Goal: Find specific page/section: Find specific page/section

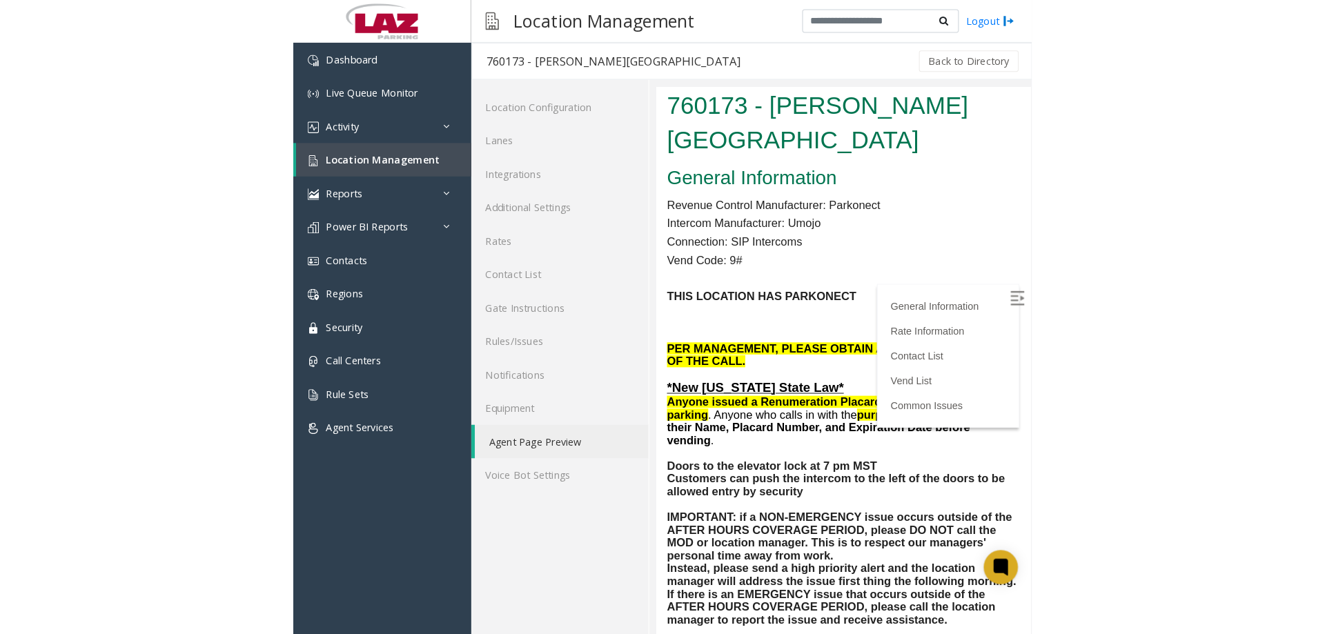
scroll to position [954, 0]
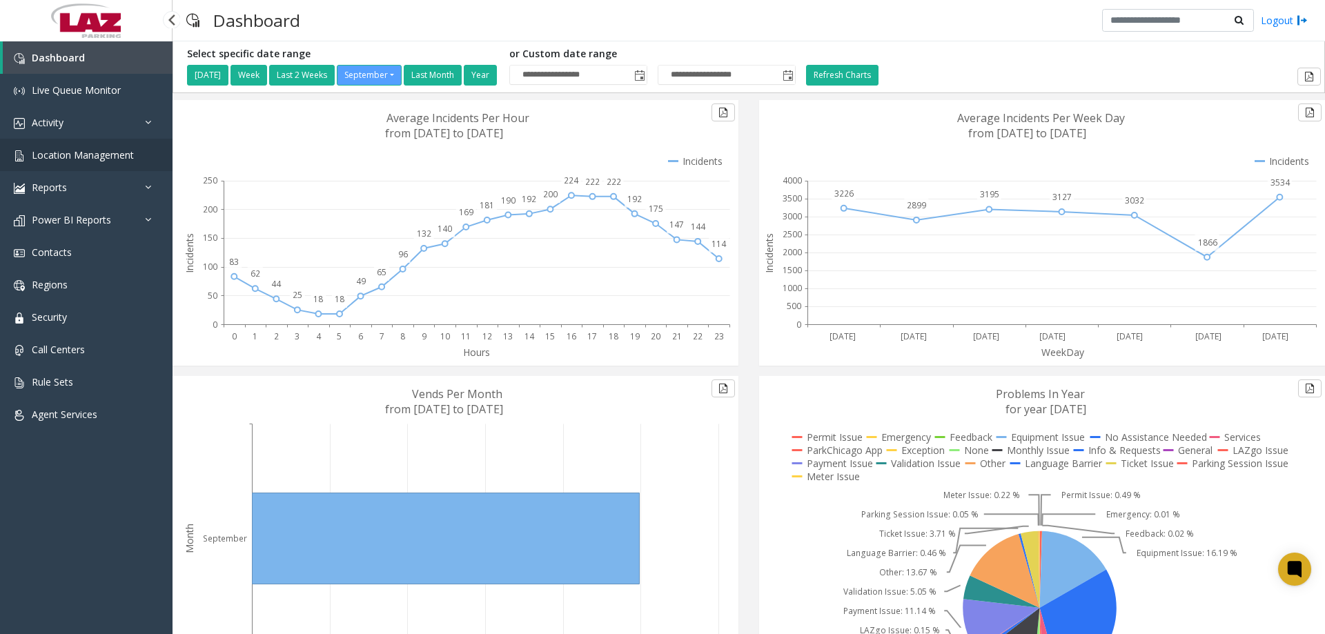
click at [106, 144] on link "Location Management" at bounding box center [86, 155] width 173 height 32
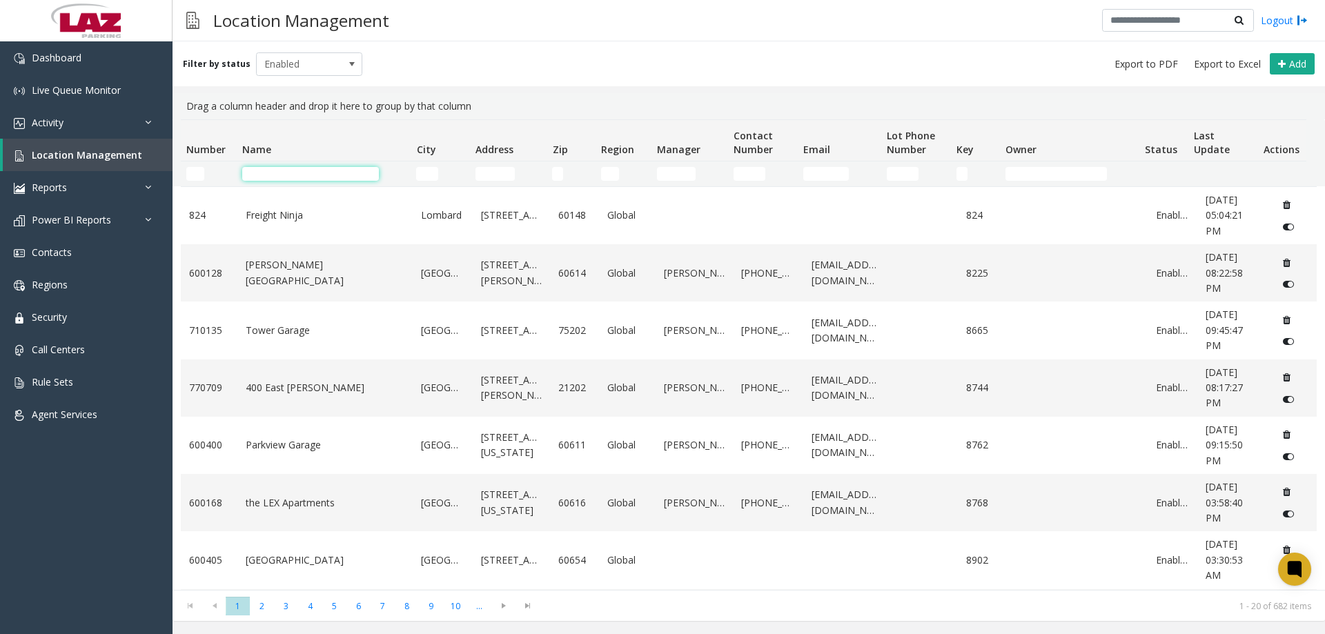
click at [287, 175] on input "Name Filter" at bounding box center [310, 174] width 137 height 14
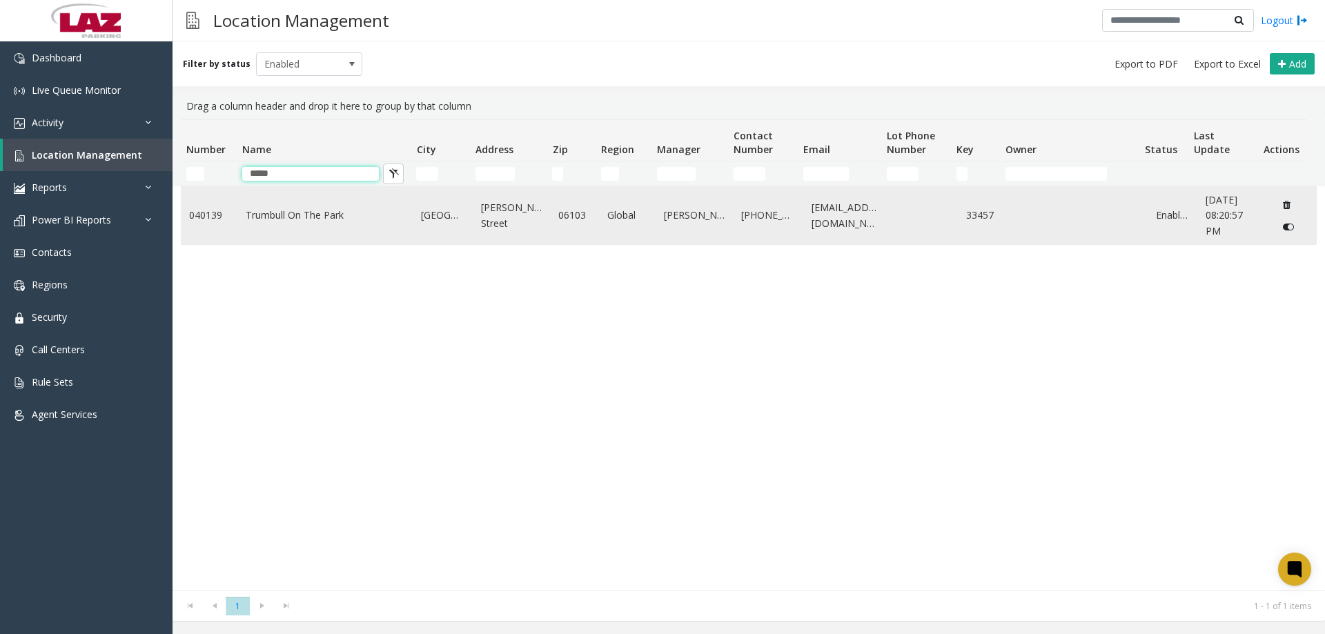
type input "*****"
click at [299, 220] on link "Trumbull On The Park" at bounding box center [325, 215] width 159 height 15
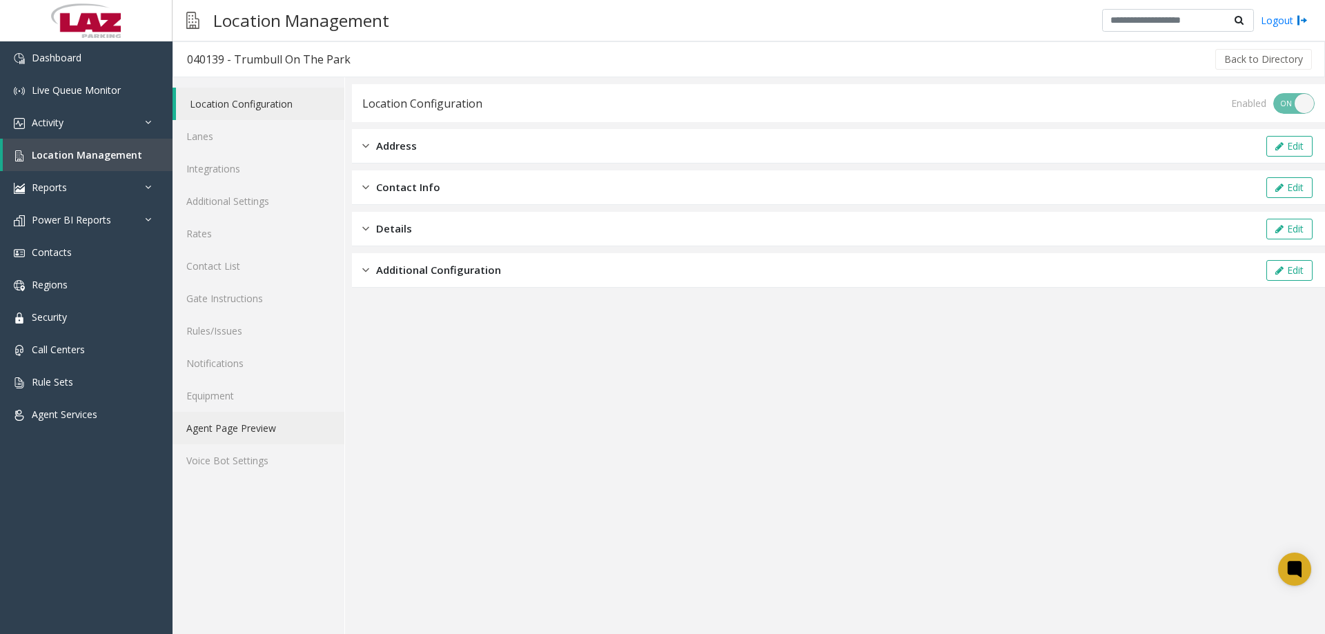
click at [257, 418] on link "Agent Page Preview" at bounding box center [259, 428] width 172 height 32
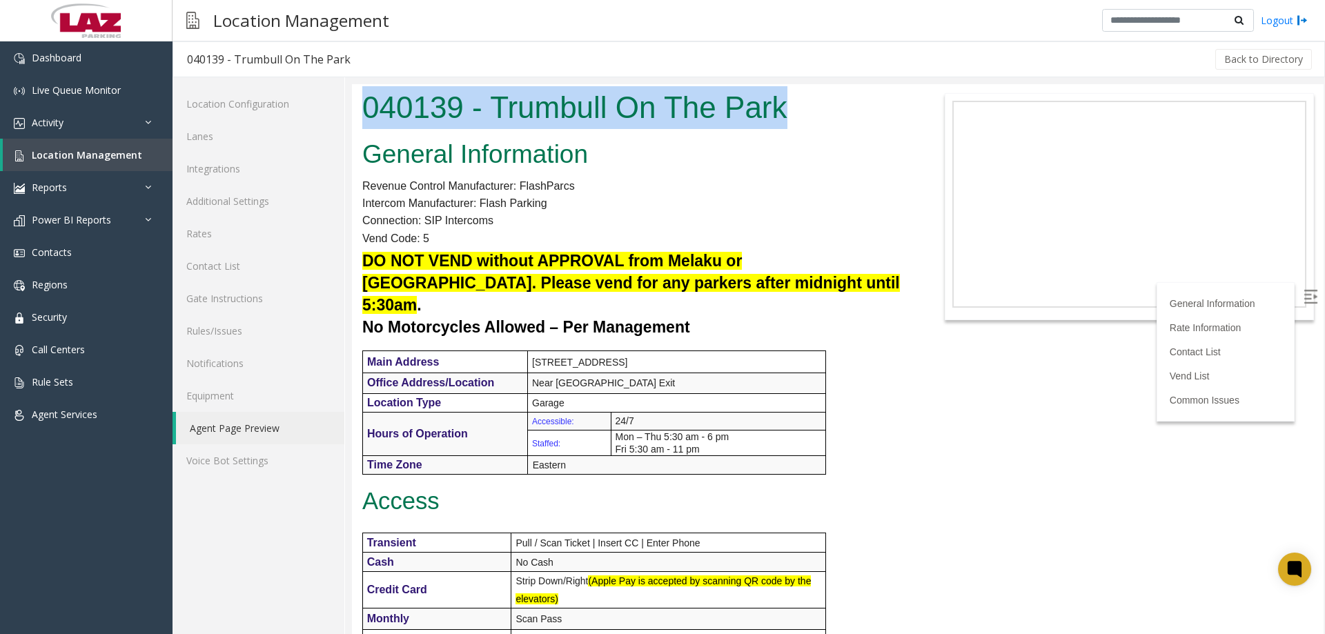
drag, startPoint x: 808, startPoint y: 107, endPoint x: 367, endPoint y: 121, distance: 440.6
click at [367, 121] on h1 "040139 - Trumbull On The Park" at bounding box center [635, 107] width 546 height 43
copy h1 "040139 - Trumbull On The Park"
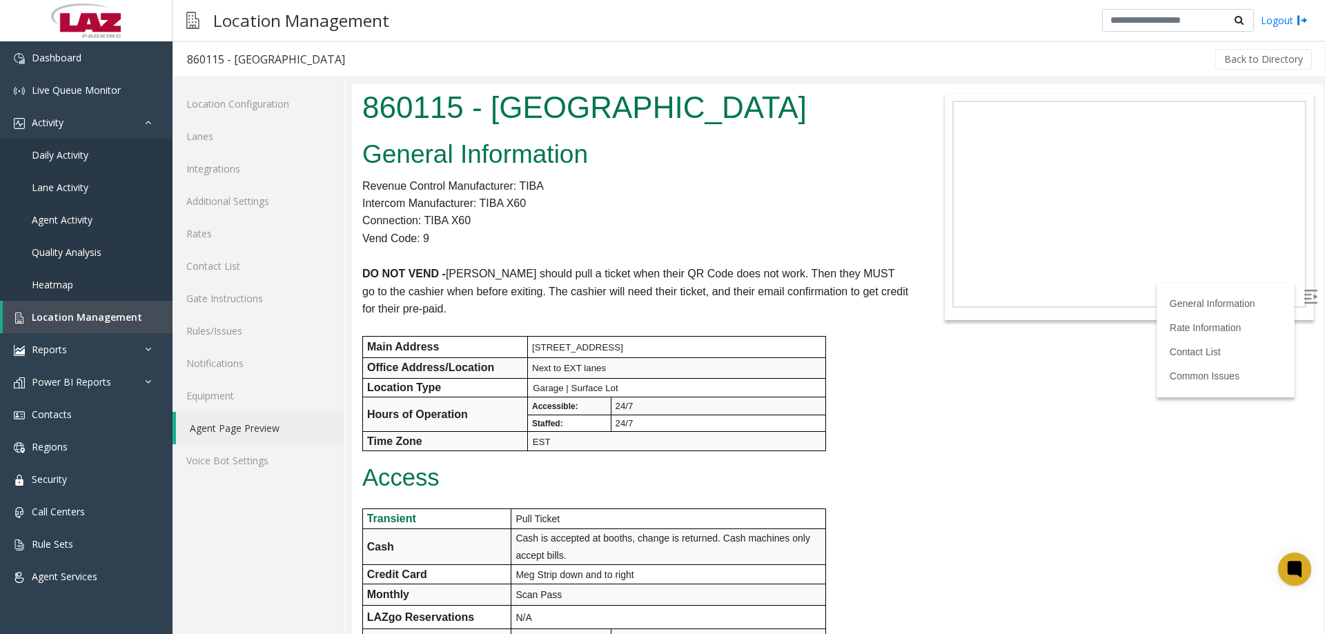
click at [1302, 300] on label at bounding box center [1312, 298] width 21 height 21
click at [1308, 302] on label at bounding box center [1312, 298] width 21 height 21
click at [213, 144] on link "Lanes" at bounding box center [259, 136] width 172 height 32
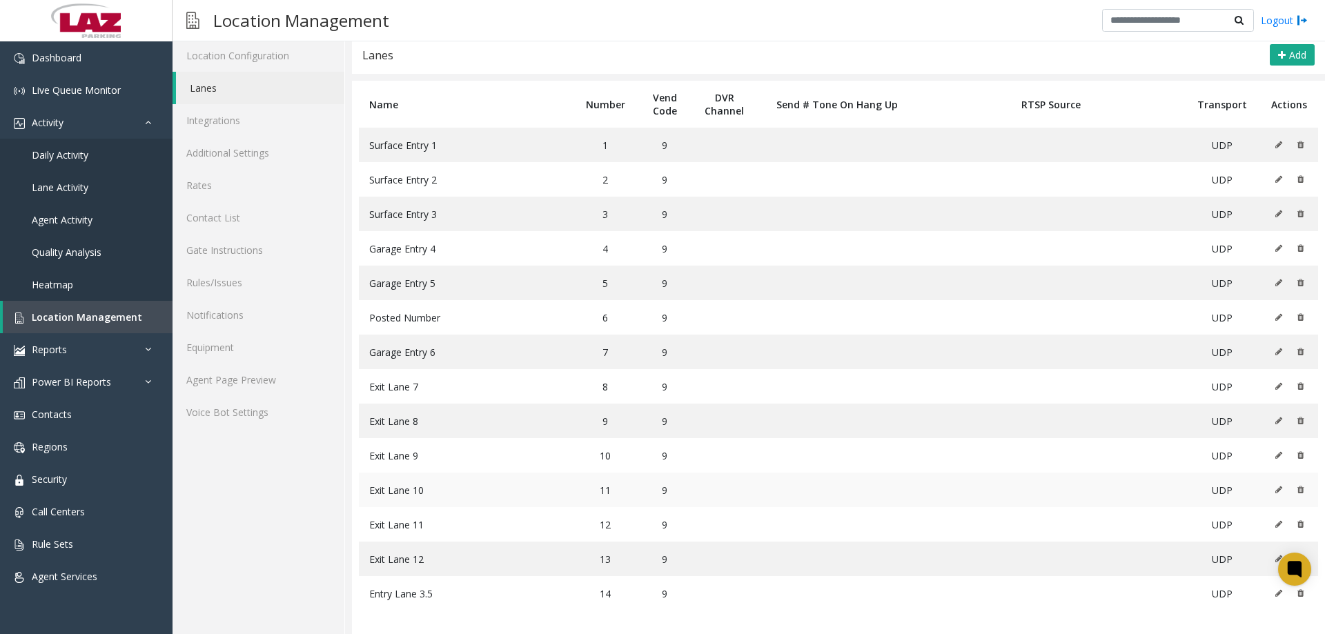
scroll to position [52, 0]
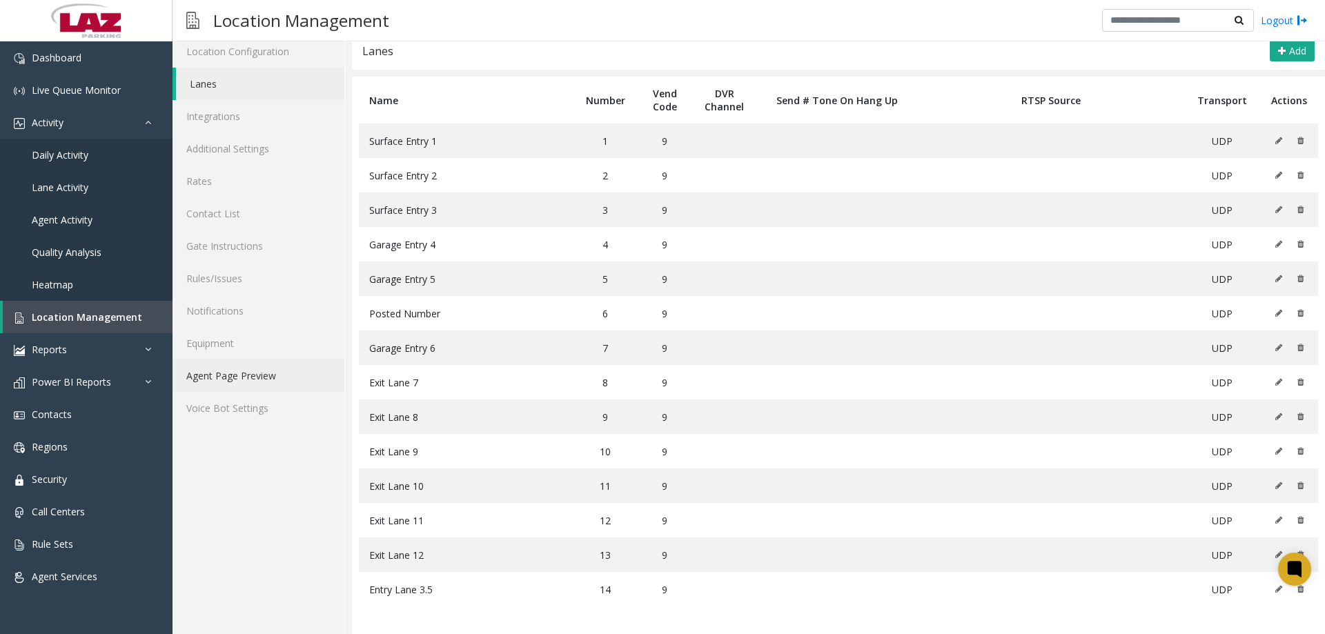
click at [251, 382] on link "Agent Page Preview" at bounding box center [259, 376] width 172 height 32
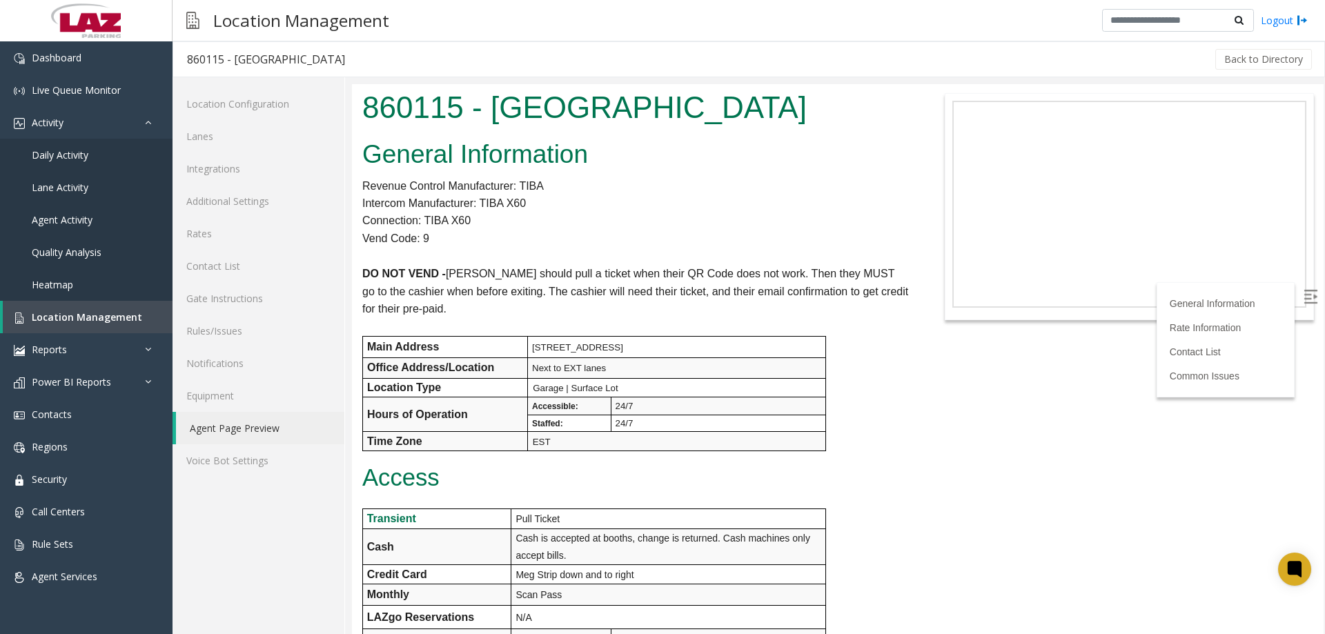
click at [924, 35] on div "Location Management Logout" at bounding box center [749, 20] width 1153 height 41
click at [243, 268] on link "Contact List" at bounding box center [259, 266] width 172 height 32
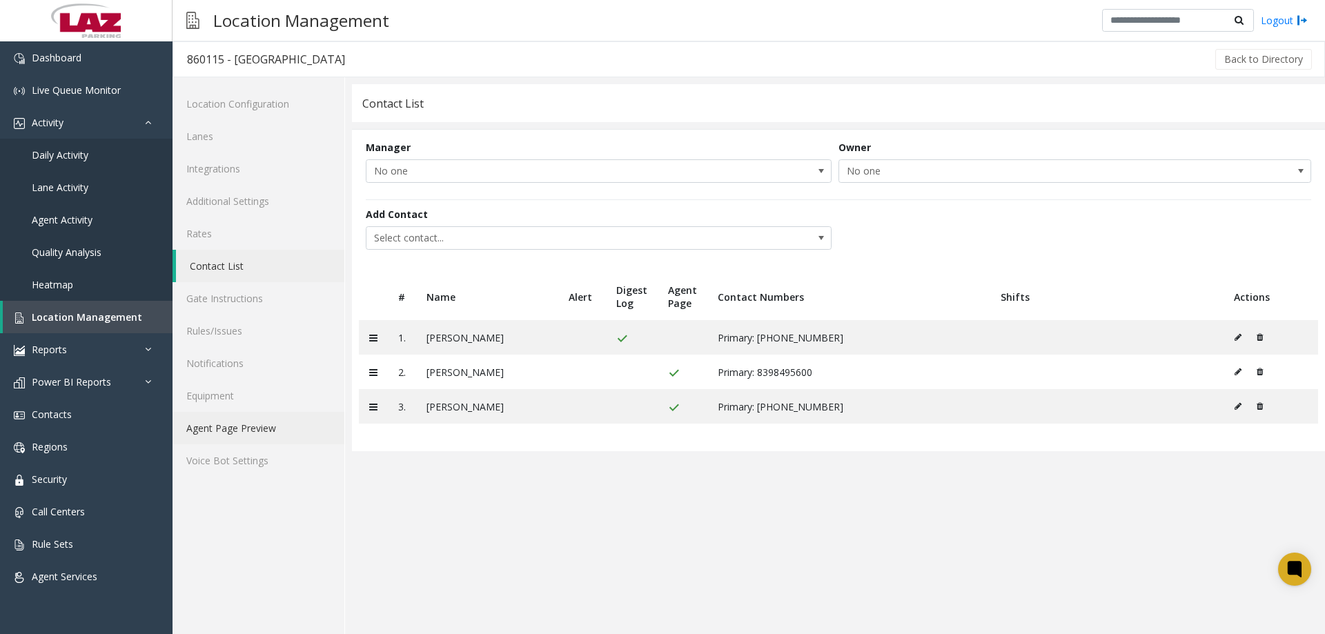
click at [228, 427] on link "Agent Page Preview" at bounding box center [259, 428] width 172 height 32
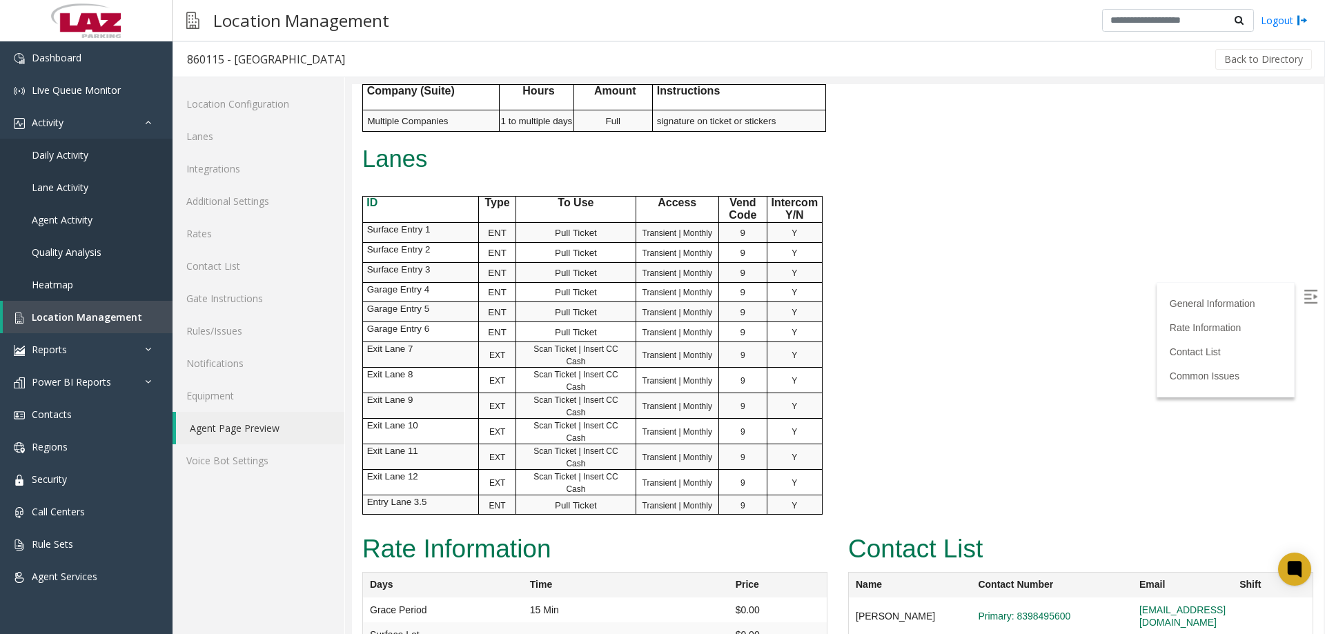
scroll to position [1104, 0]
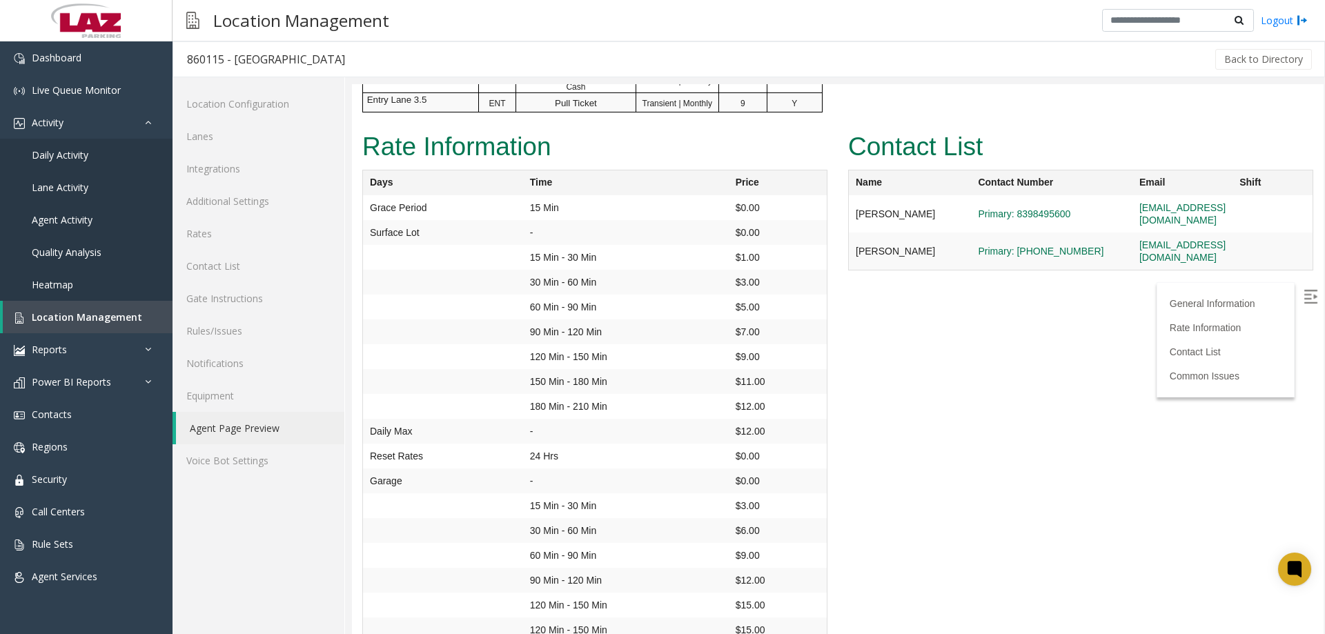
click at [1311, 290] on label at bounding box center [1312, 298] width 21 height 21
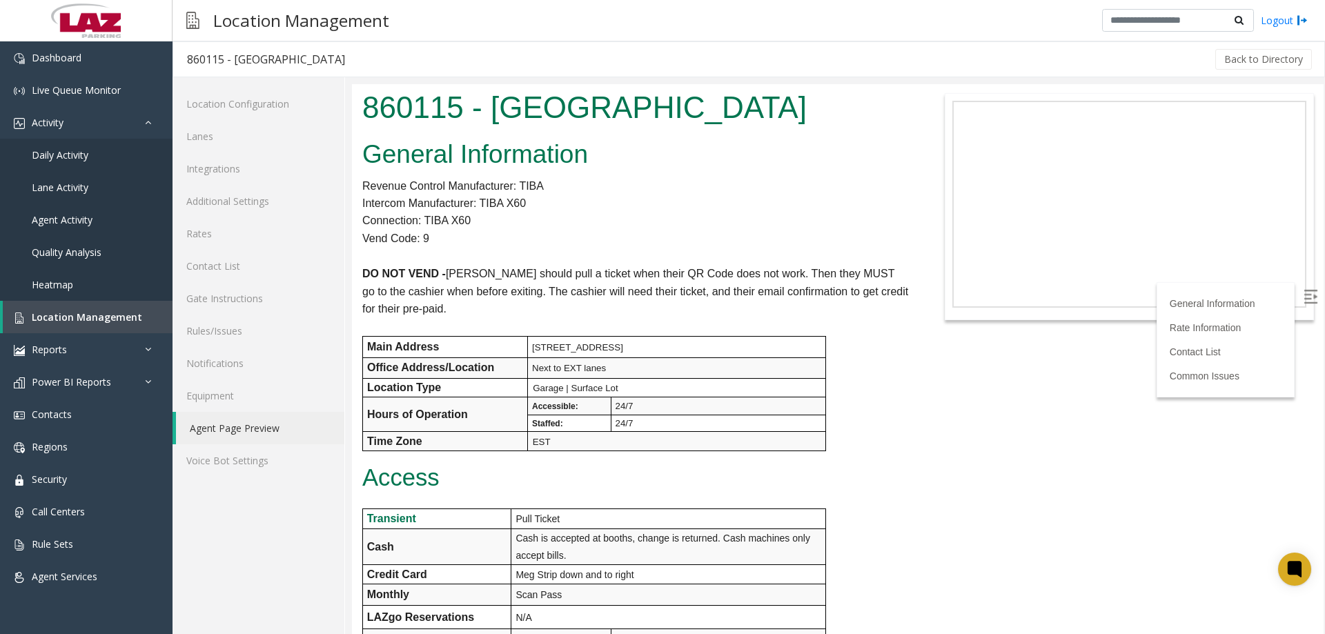
click at [698, 235] on p "Vend Code: 9" at bounding box center [635, 239] width 546 height 18
click at [627, 39] on div "Location Management Logout" at bounding box center [749, 20] width 1153 height 41
click at [58, 313] on span "Location Management" at bounding box center [87, 317] width 110 height 13
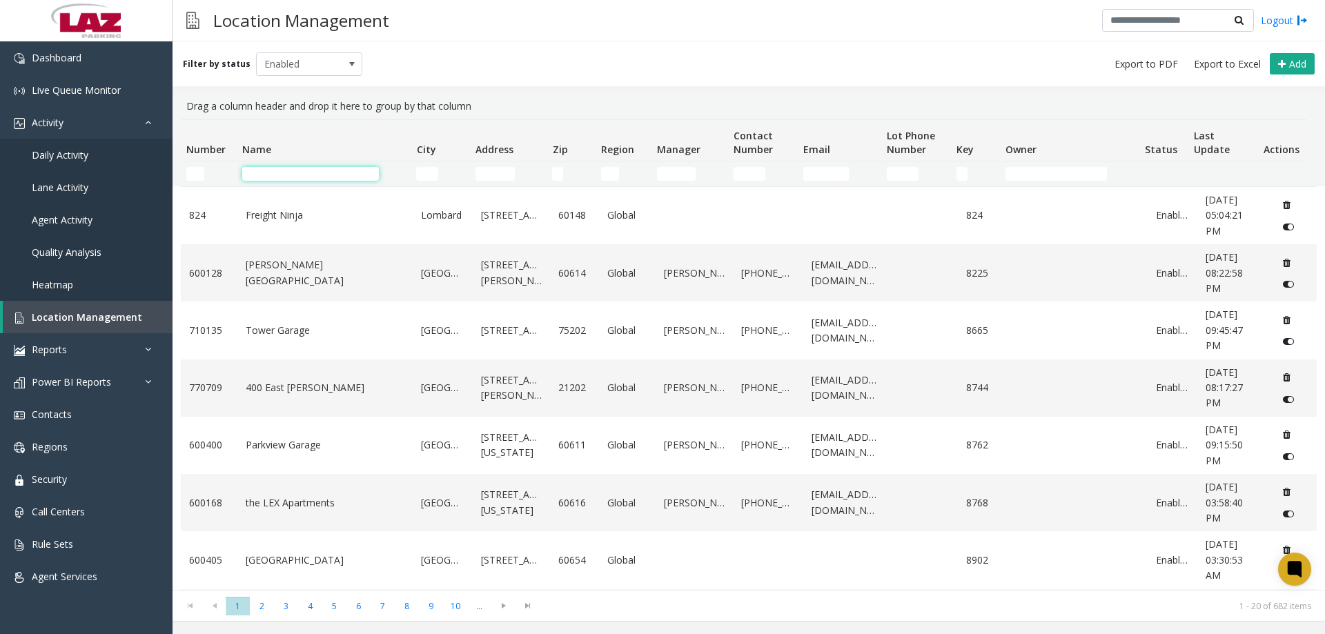
click at [316, 178] on input "Name Filter" at bounding box center [310, 174] width 137 height 14
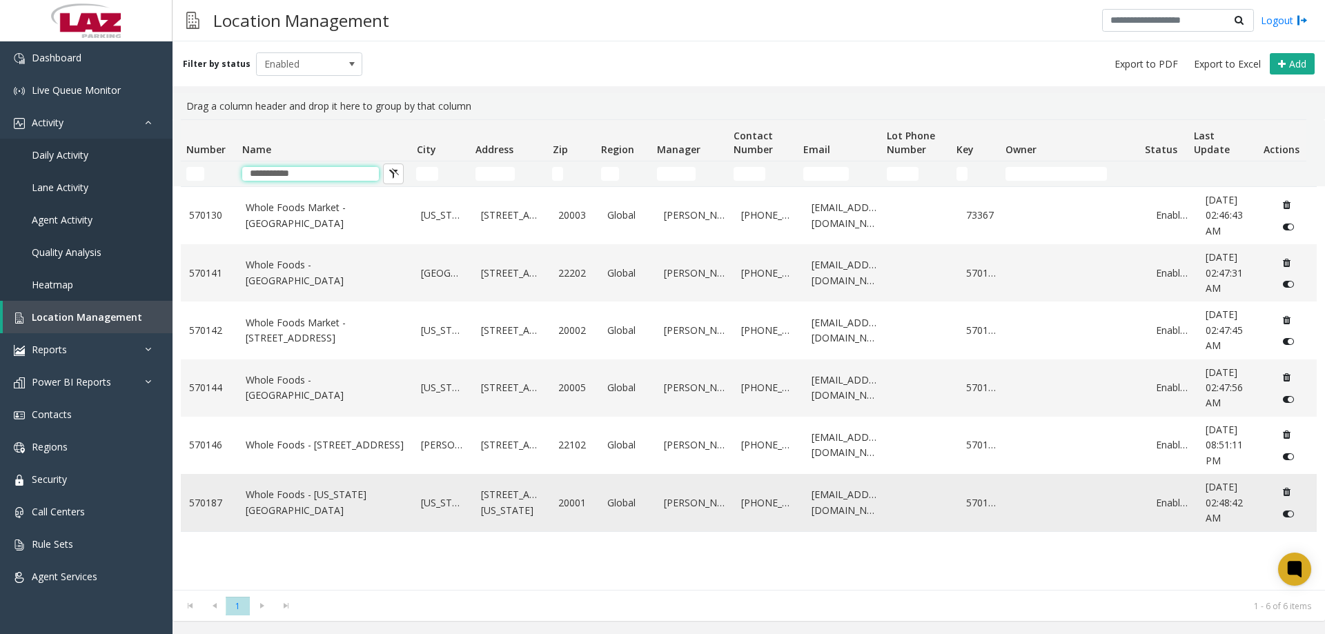
type input "**********"
click at [272, 509] on link "Whole Foods - Florida Ave" at bounding box center [325, 502] width 159 height 31
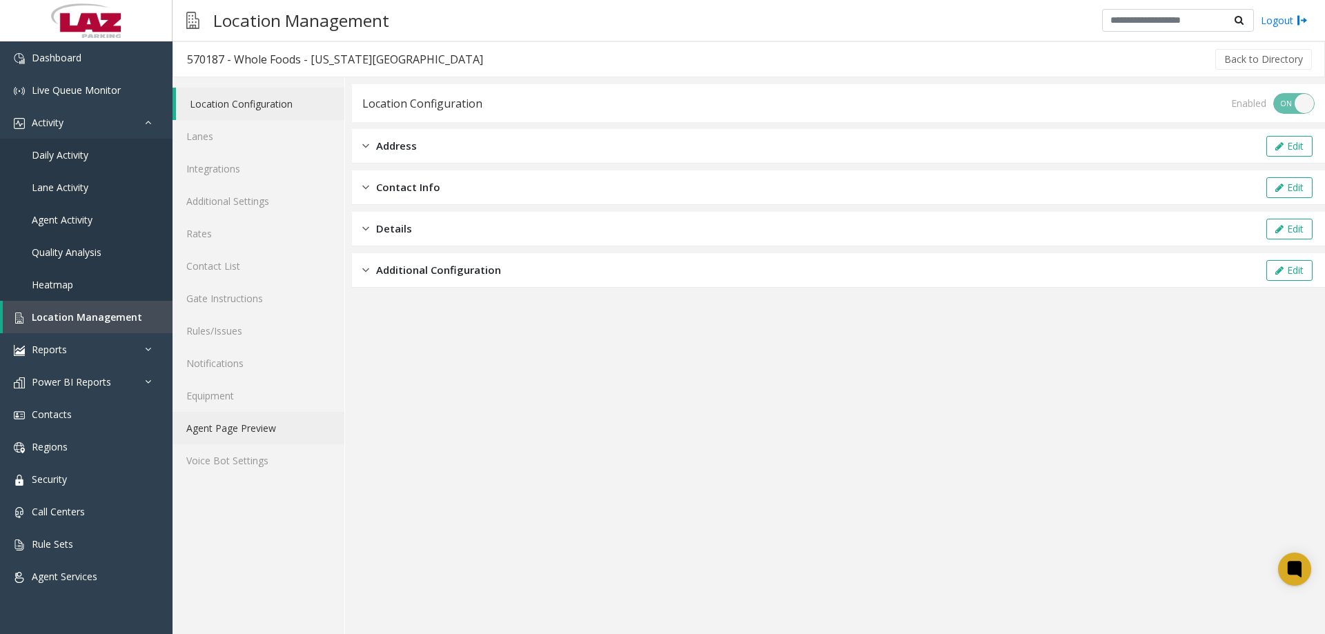
click at [275, 418] on link "Agent Page Preview" at bounding box center [259, 428] width 172 height 32
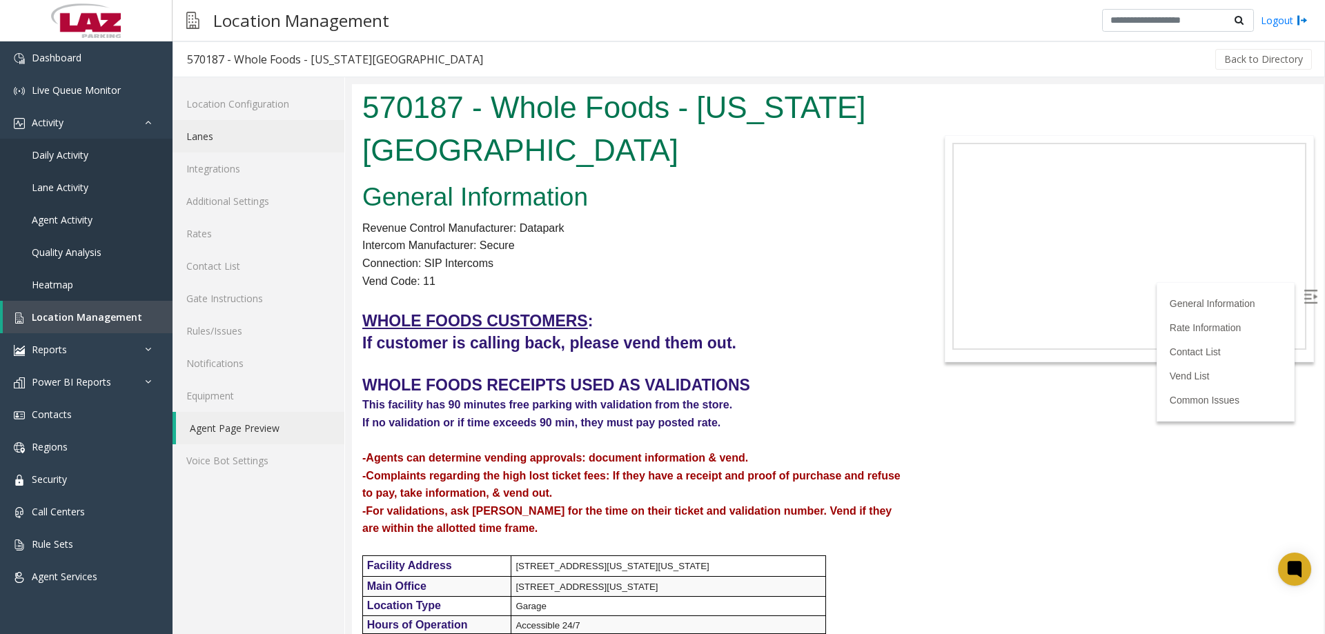
click at [230, 140] on link "Lanes" at bounding box center [259, 136] width 172 height 32
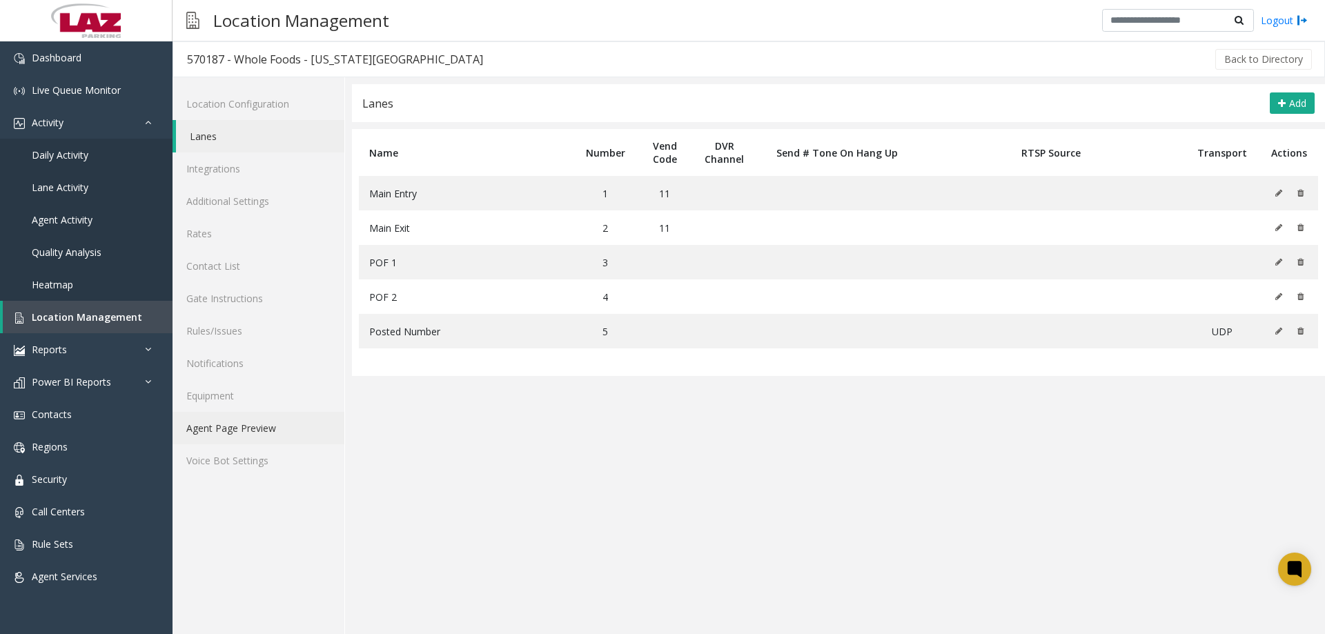
click at [258, 429] on link "Agent Page Preview" at bounding box center [259, 428] width 172 height 32
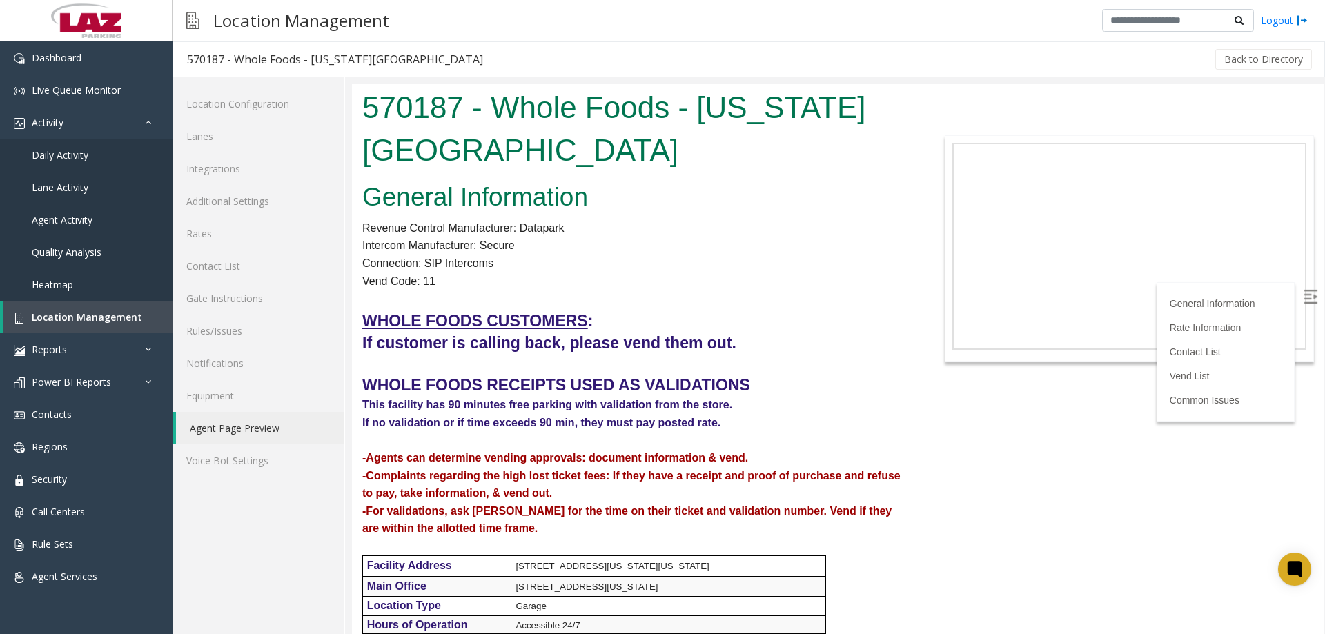
click at [1304, 295] on img at bounding box center [1311, 297] width 14 height 14
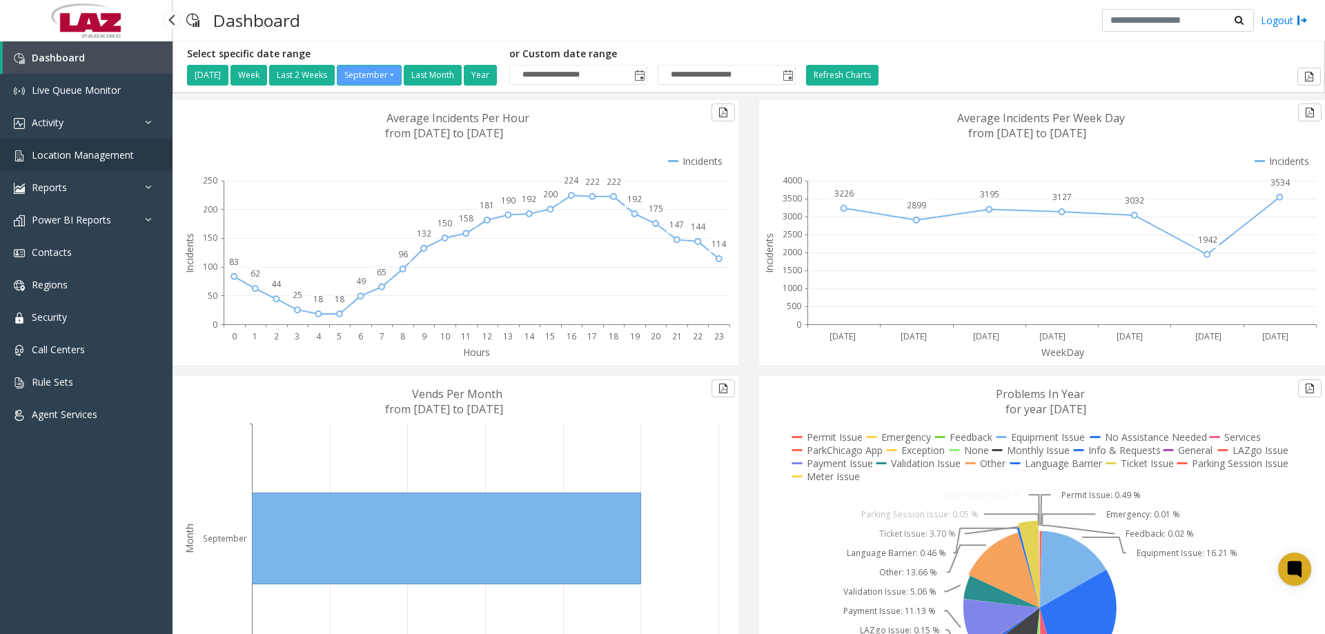
click at [100, 166] on link "Location Management" at bounding box center [86, 155] width 173 height 32
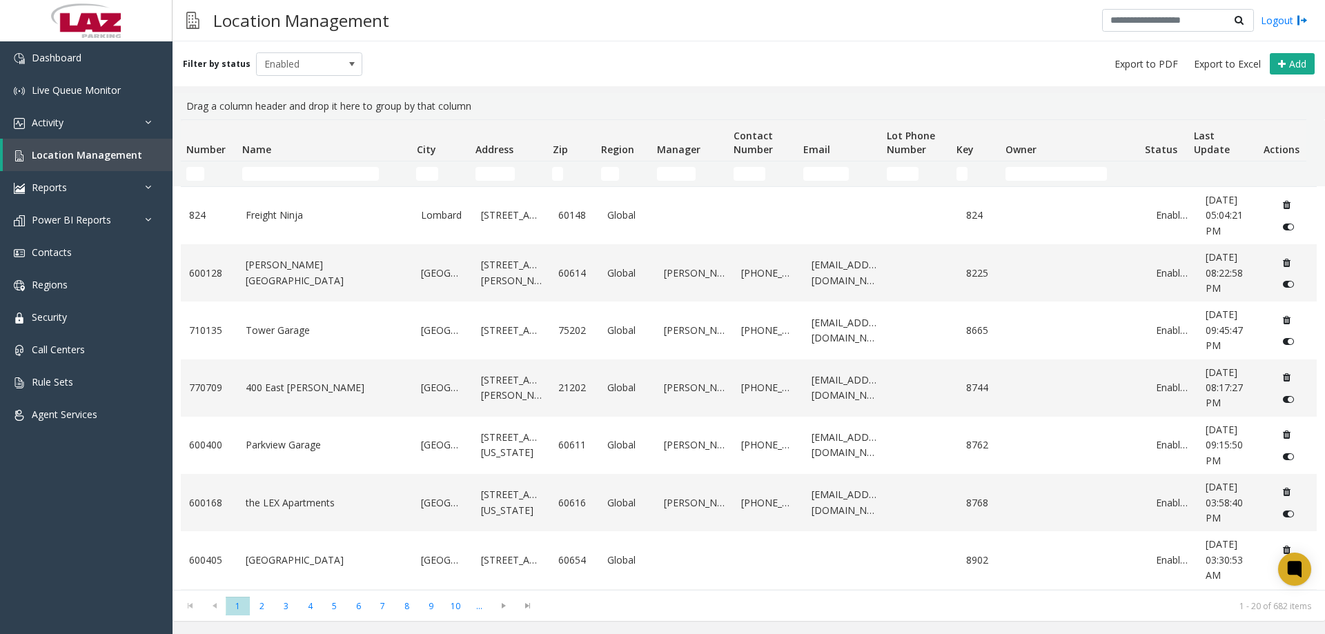
click at [302, 158] on th "Name" at bounding box center [324, 140] width 174 height 41
click at [304, 166] on td "Name Filter" at bounding box center [324, 174] width 174 height 25
click at [306, 172] on input "Name Filter" at bounding box center [310, 174] width 137 height 14
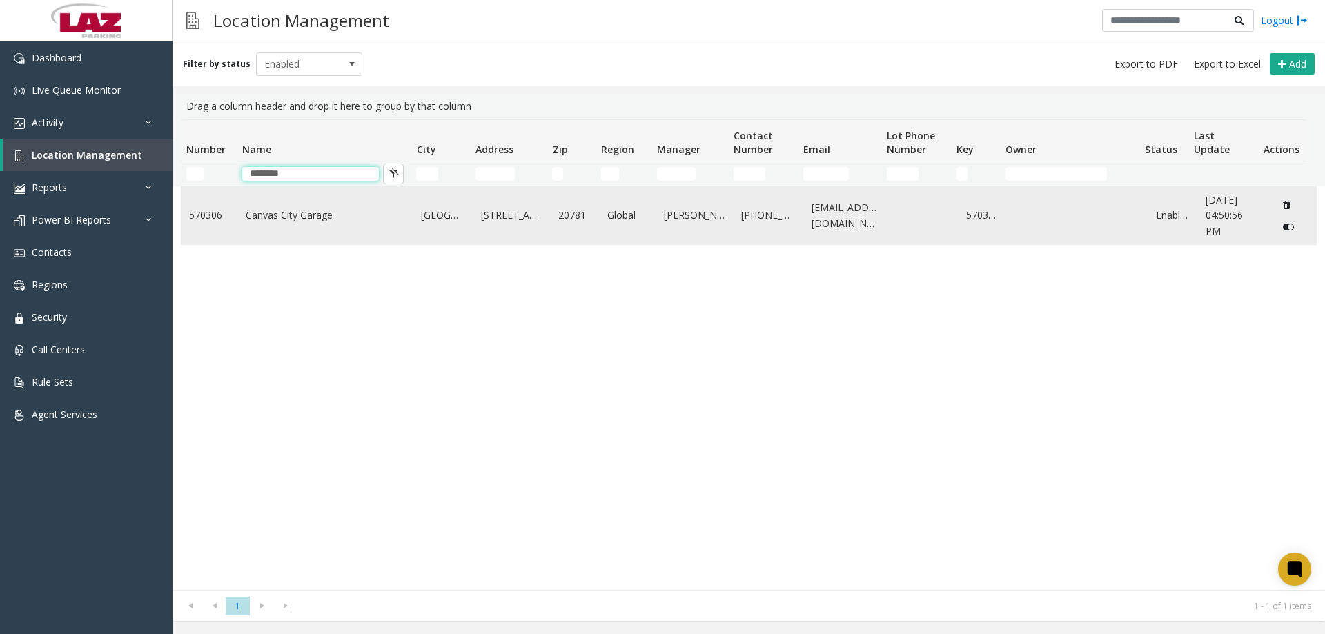
type input "********"
click at [297, 213] on link "Canvas City Garage" at bounding box center [325, 215] width 159 height 15
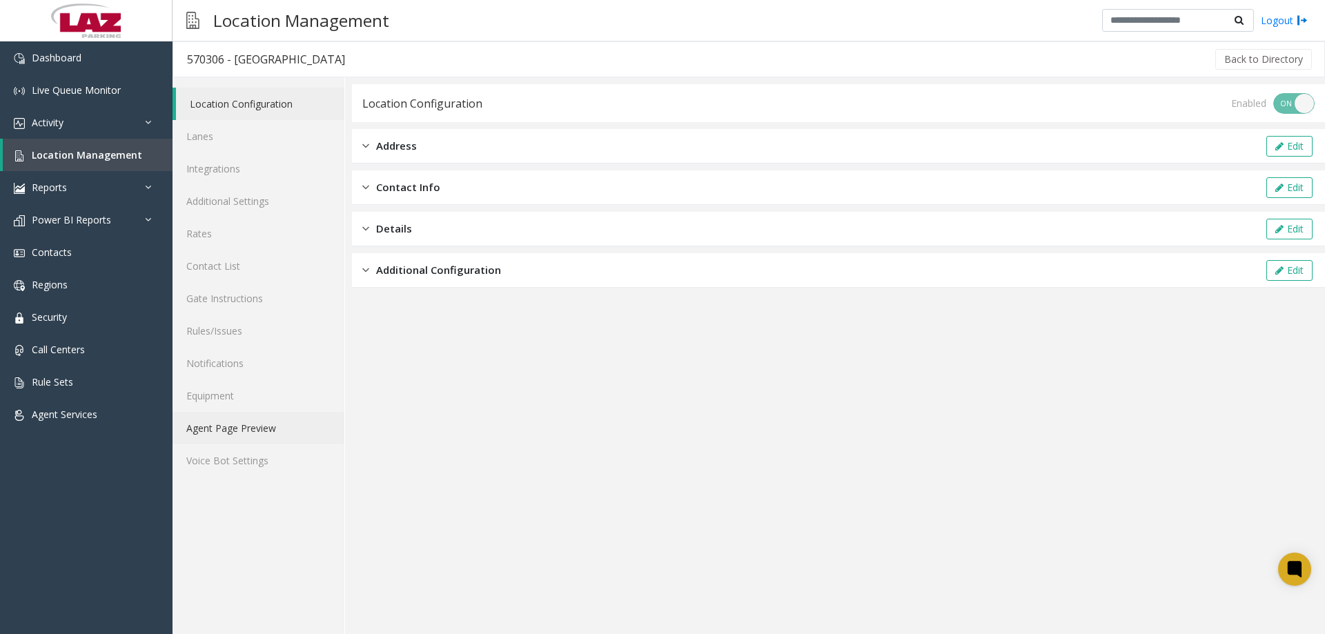
click at [260, 437] on link "Agent Page Preview" at bounding box center [259, 428] width 172 height 32
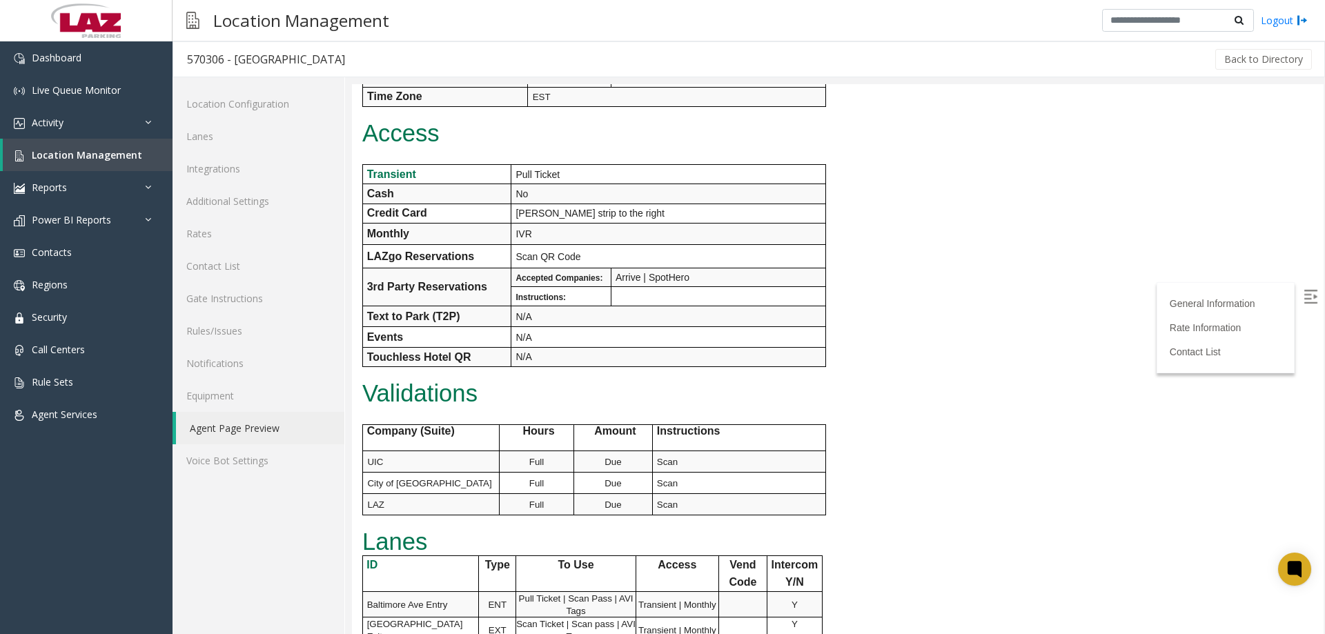
scroll to position [276, 0]
click at [997, 94] on body "570306 - [GEOGRAPHIC_DATA] General Information Revenue Control Manufacturer: Am…" at bounding box center [838, 83] width 972 height 550
click at [1304, 300] on img at bounding box center [1311, 297] width 14 height 14
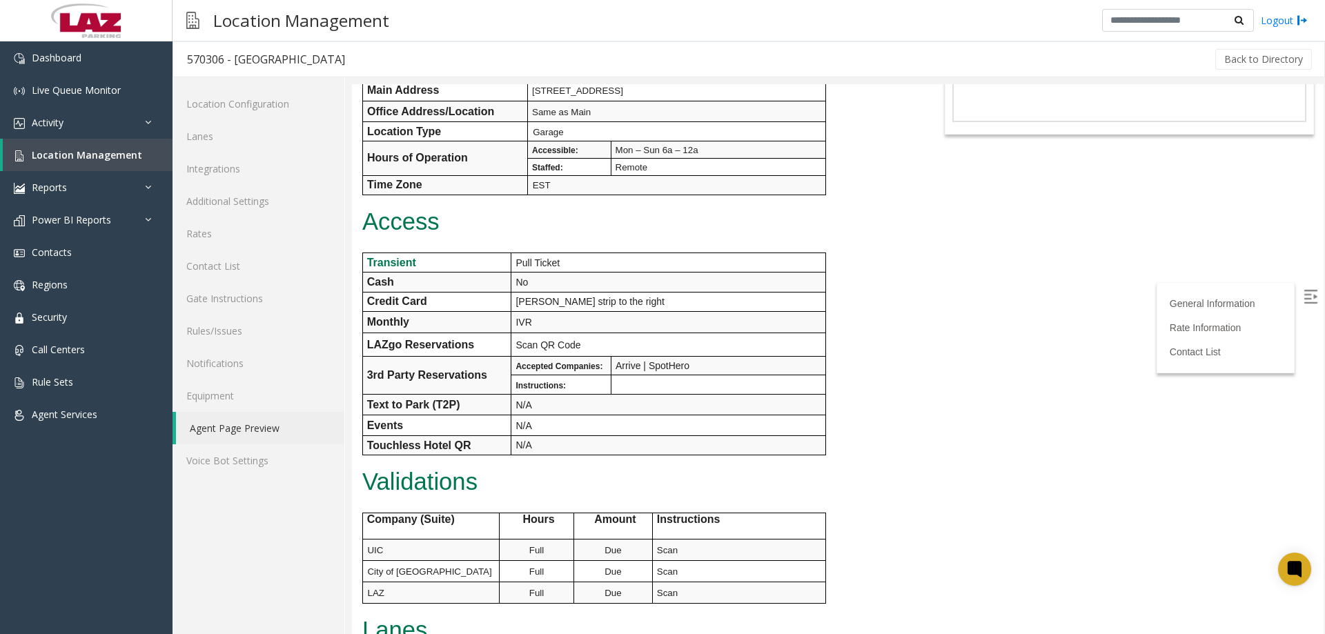
scroll to position [0, 0]
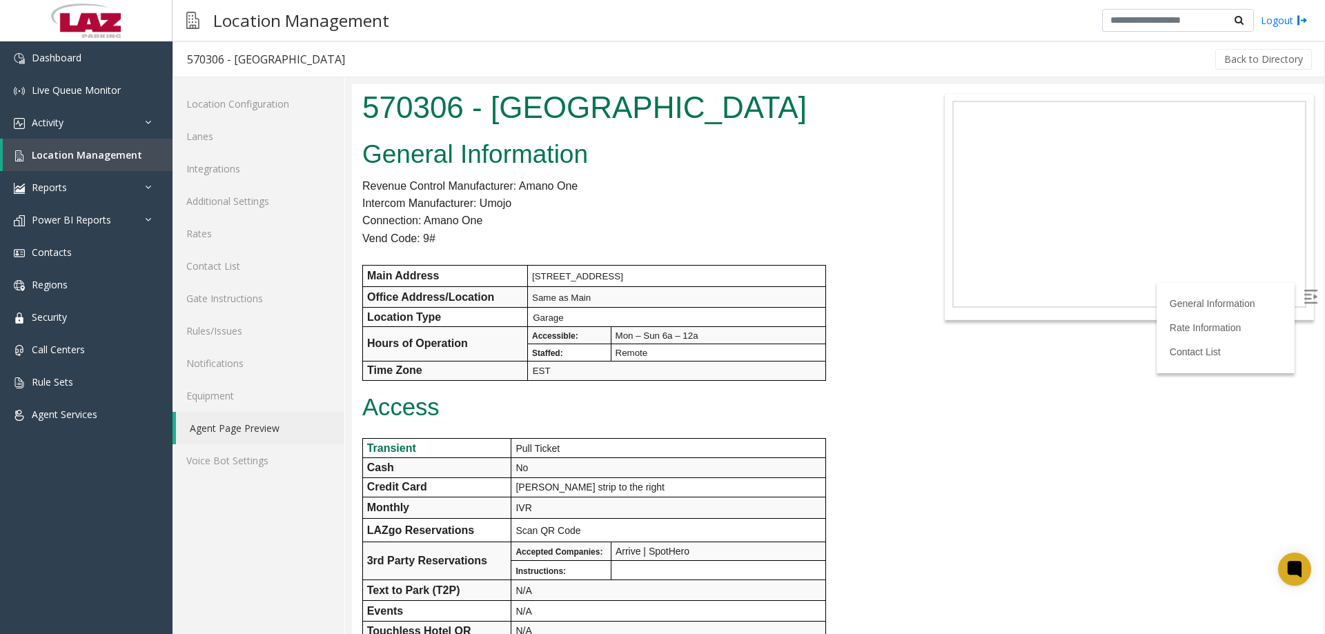
click at [907, 438] on div "General Information Revenue Control Manufacturer: Amano One Intercom Manufactur…" at bounding box center [635, 607] width 567 height 944
click at [86, 155] on span "Location Management" at bounding box center [87, 154] width 110 height 13
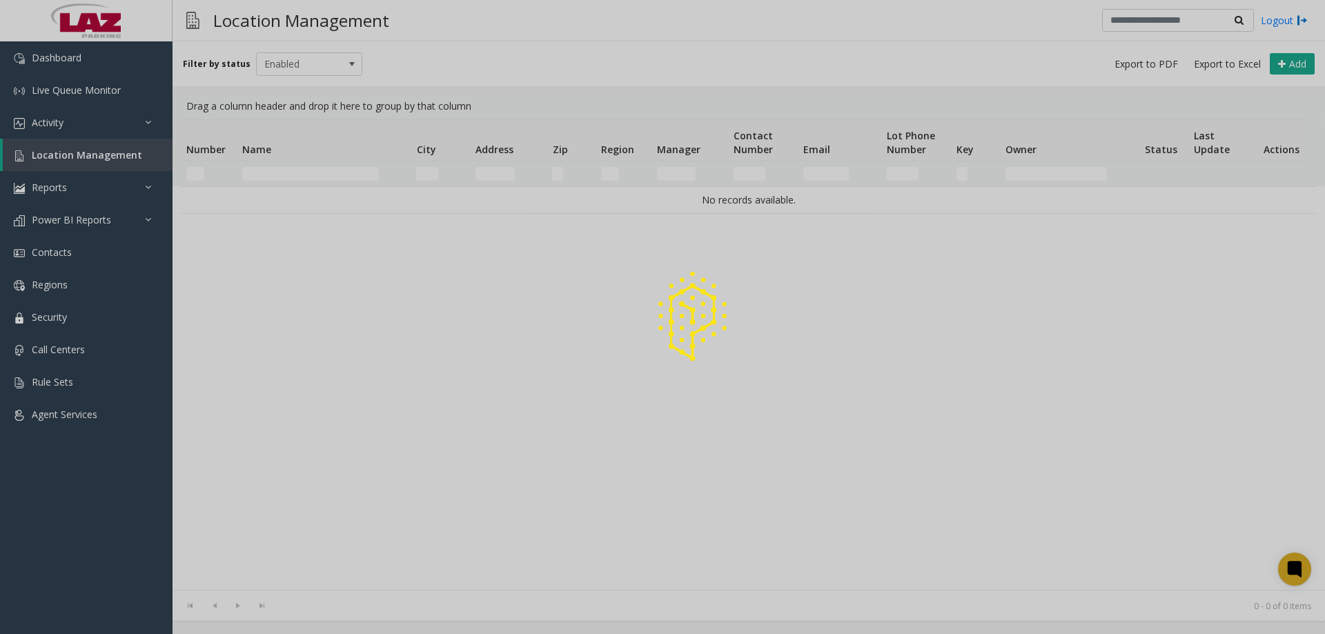
click at [345, 178] on div at bounding box center [662, 317] width 1325 height 634
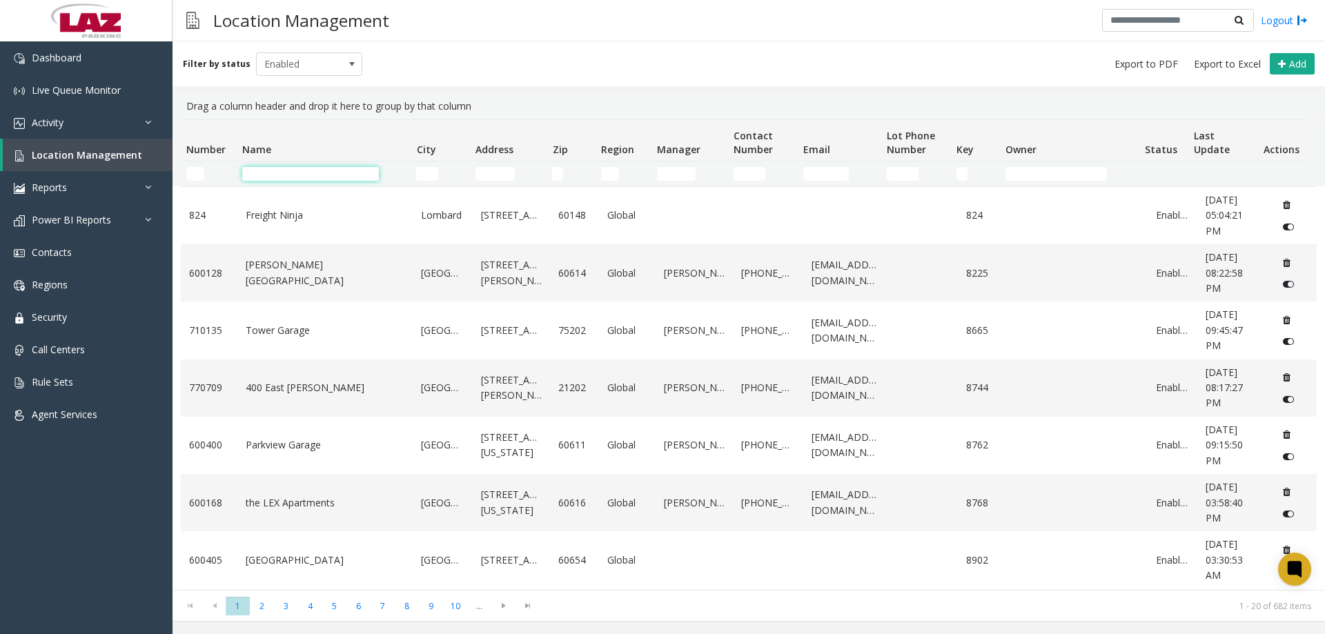
click at [299, 180] on input "Name Filter" at bounding box center [310, 174] width 137 height 14
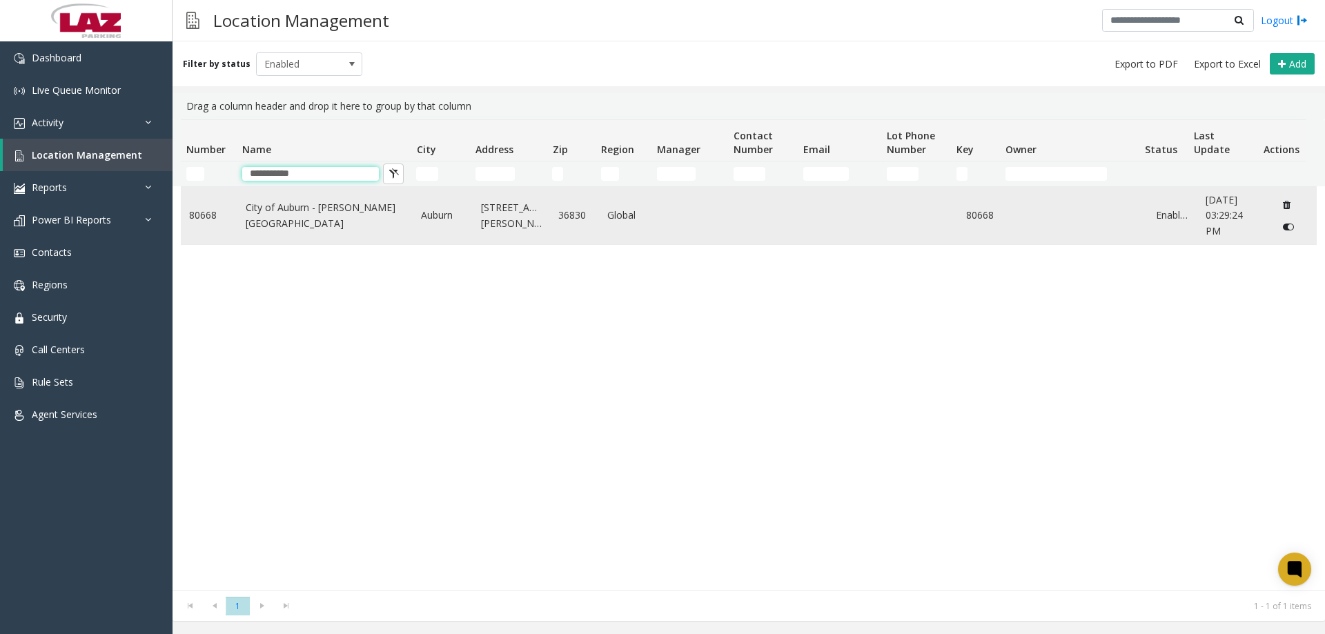
type input "**********"
click at [317, 214] on link "City of Auburn - [PERSON_NAME][GEOGRAPHIC_DATA]" at bounding box center [325, 215] width 159 height 31
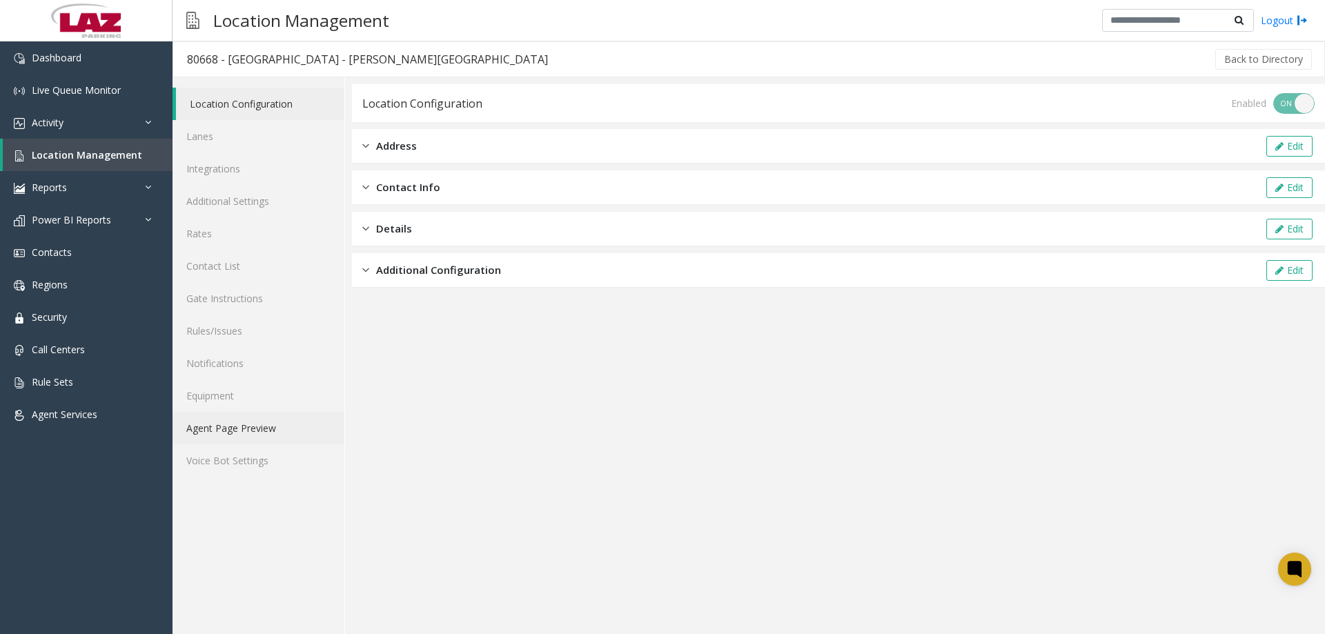
click at [207, 442] on link "Agent Page Preview" at bounding box center [259, 428] width 172 height 32
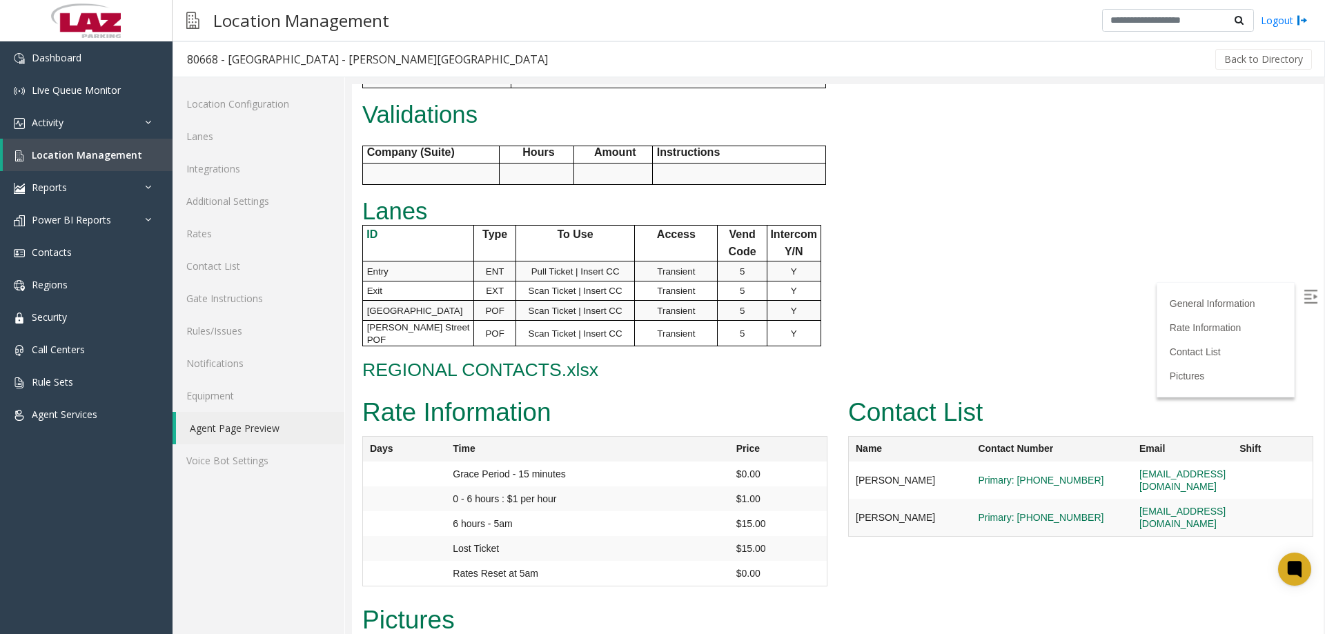
scroll to position [690, 0]
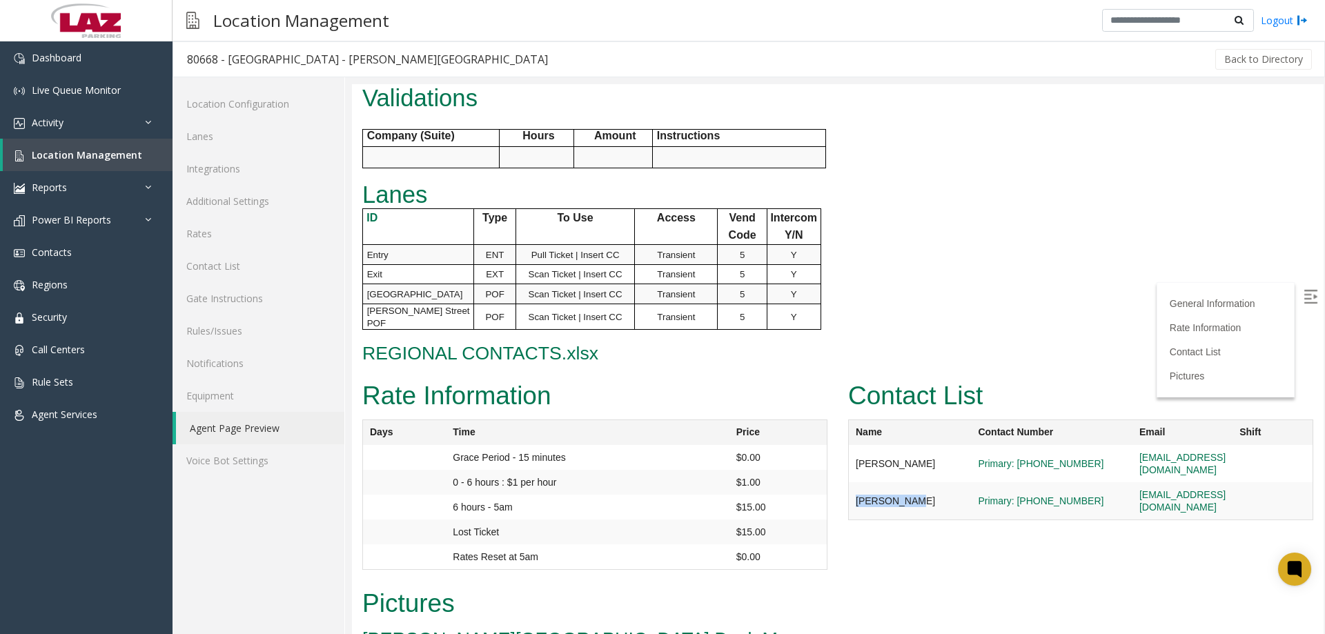
drag, startPoint x: 916, startPoint y: 434, endPoint x: 852, endPoint y: 440, distance: 64.5
click at [852, 482] on td "[PERSON_NAME]" at bounding box center [910, 501] width 123 height 38
copy td "[PERSON_NAME]"
click at [89, 155] on span "Location Management" at bounding box center [87, 154] width 110 height 13
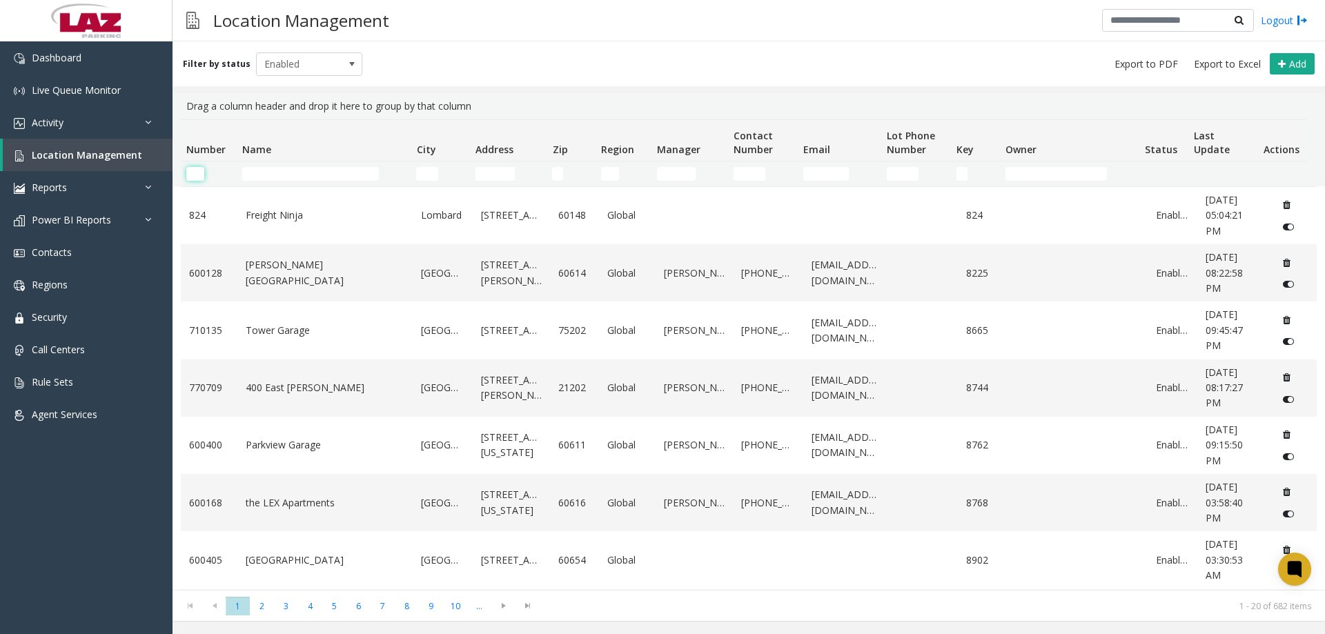
click at [190, 168] on input "Number Filter" at bounding box center [195, 174] width 18 height 14
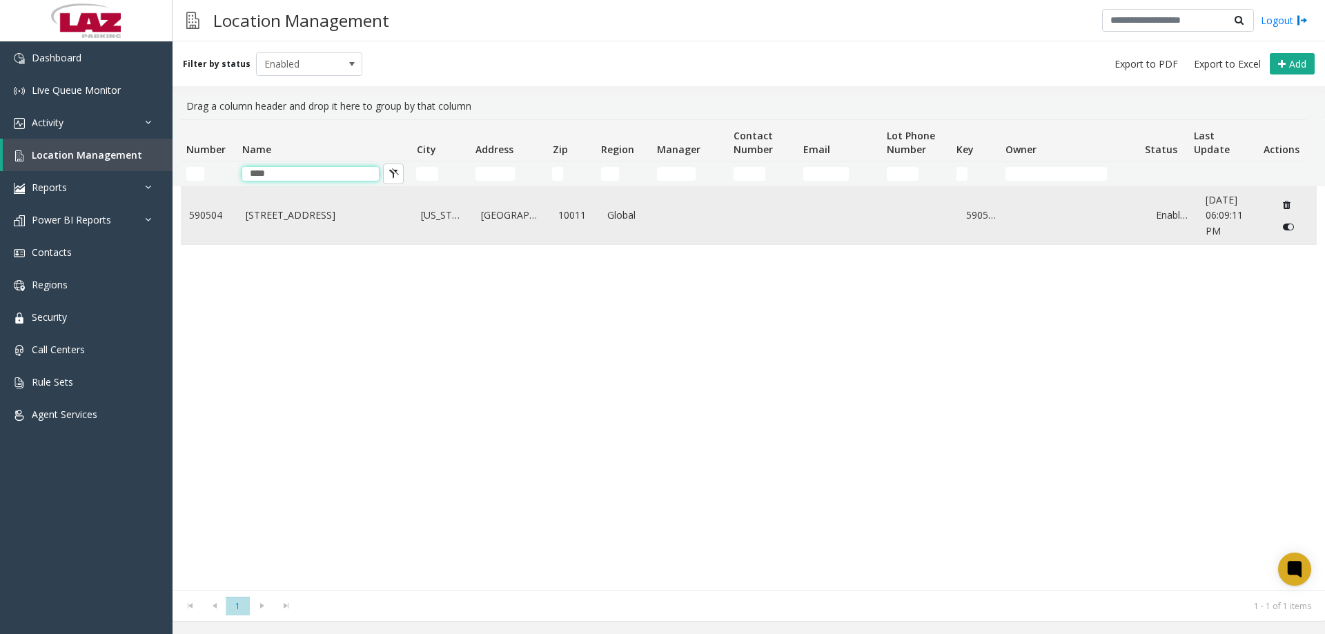
type input "****"
click at [270, 215] on link "[STREET_ADDRESS]" at bounding box center [325, 215] width 159 height 15
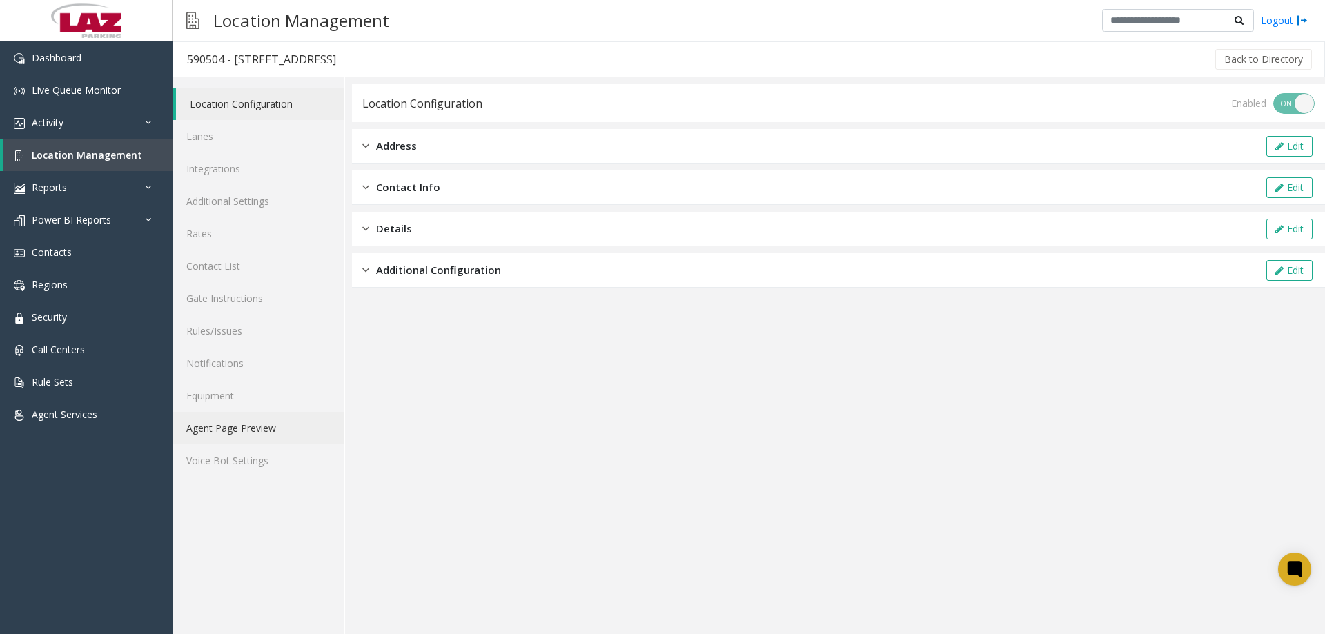
click at [214, 422] on link "Agent Page Preview" at bounding box center [259, 428] width 172 height 32
